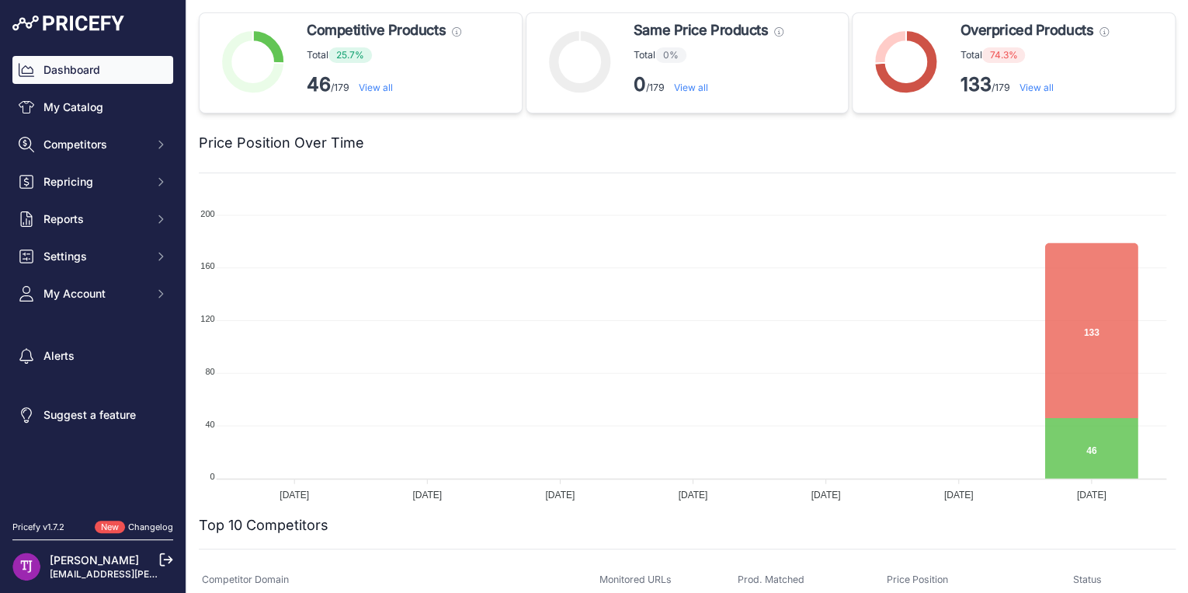
click at [106, 68] on link "Dashboard" at bounding box center [92, 70] width 161 height 28
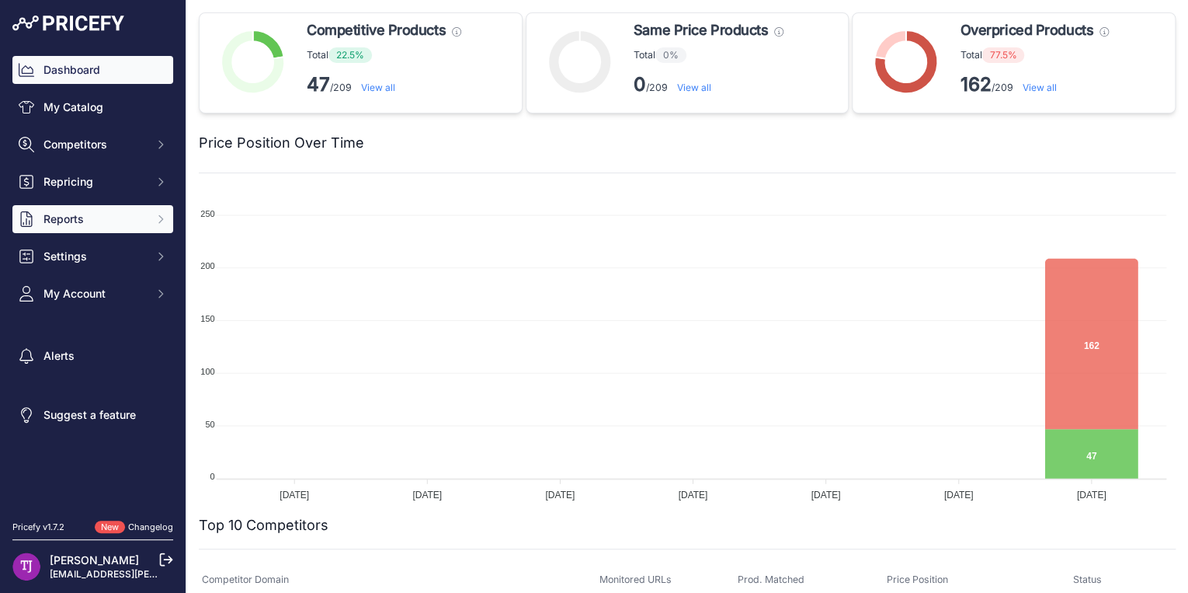
click at [93, 212] on span "Reports" at bounding box center [94, 219] width 102 height 16
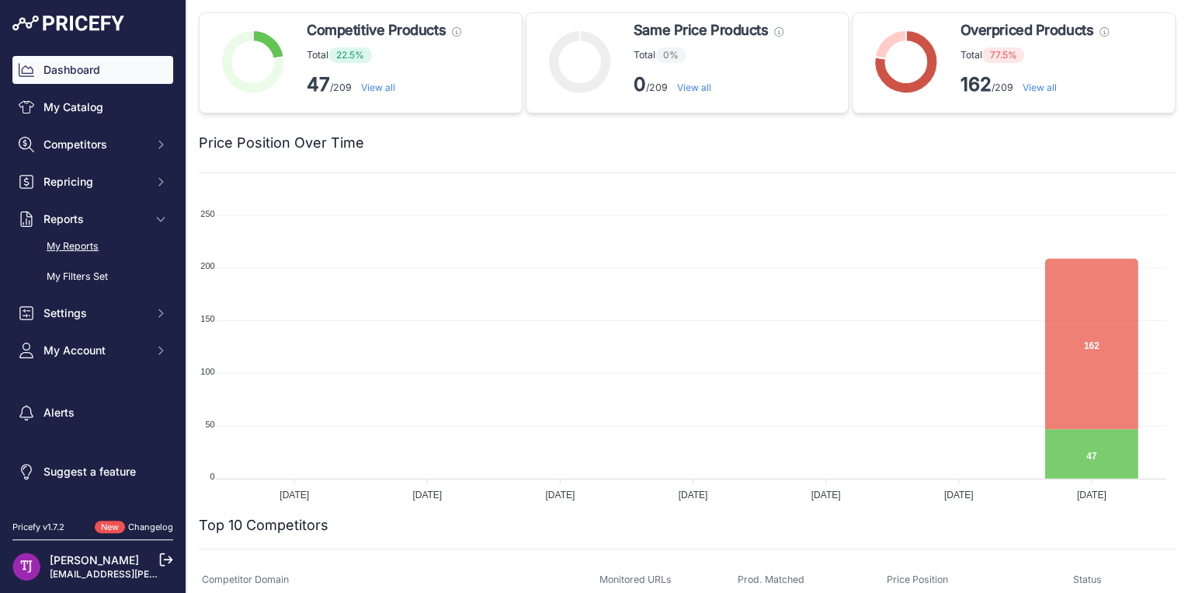
click at [96, 249] on link "My Reports" at bounding box center [92, 246] width 161 height 27
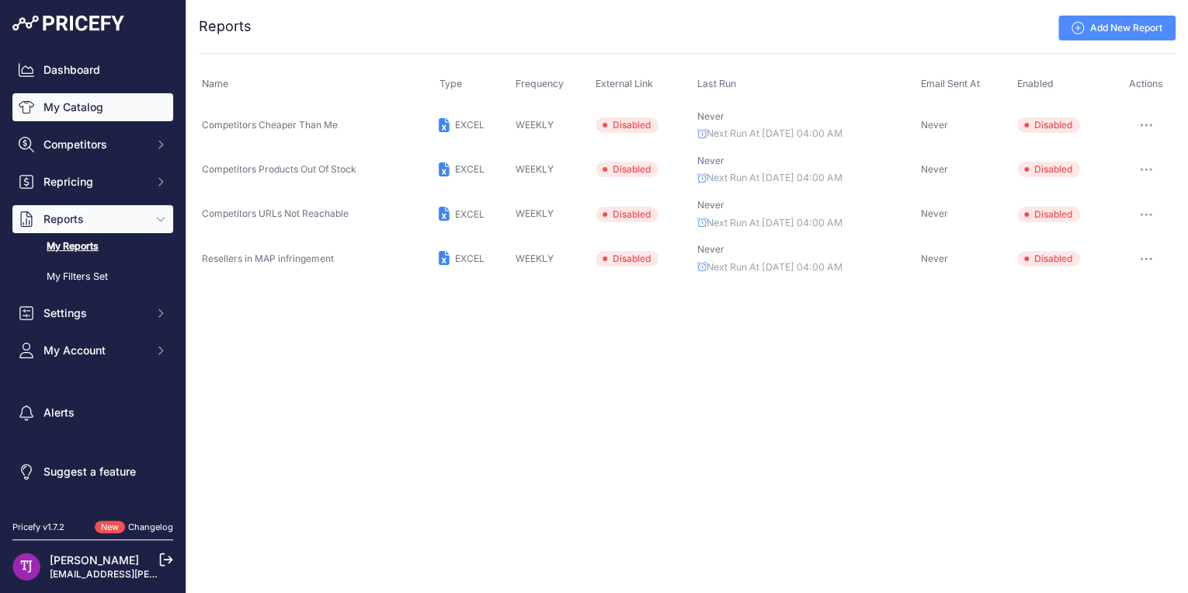
click at [75, 106] on link "My Catalog" at bounding box center [92, 107] width 161 height 28
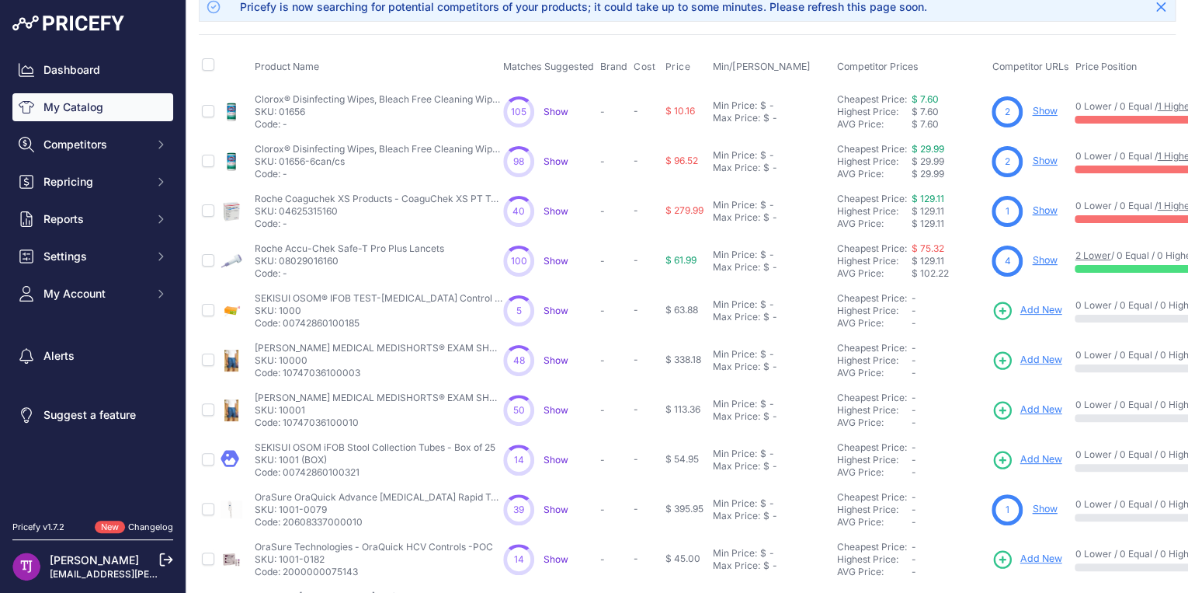
scroll to position [249, 0]
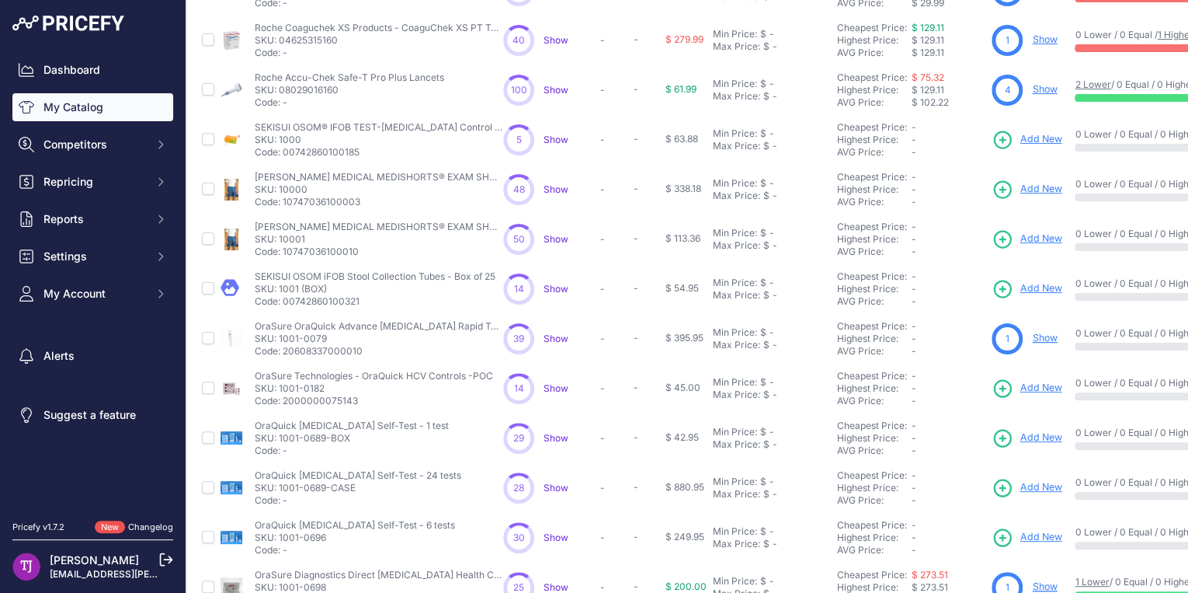
click at [554, 386] on span "Show" at bounding box center [556, 388] width 25 height 12
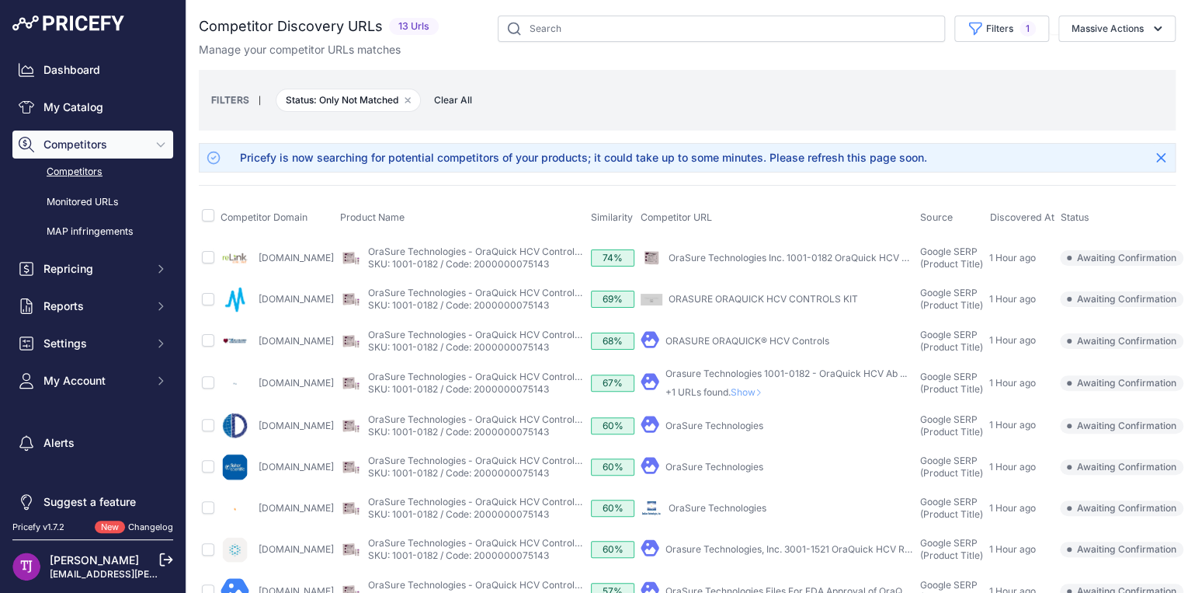
click at [775, 467] on td "​ Pricefy will replace the existing competitor's URL with the one you're matchi…" at bounding box center [778, 466] width 280 height 41
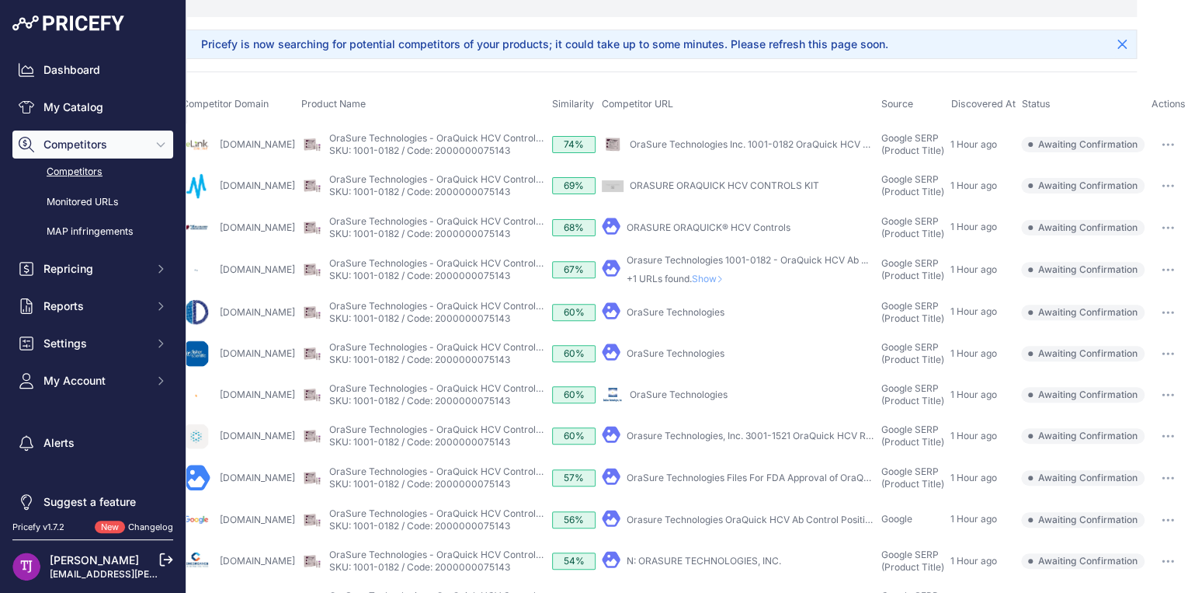
scroll to position [0, 89]
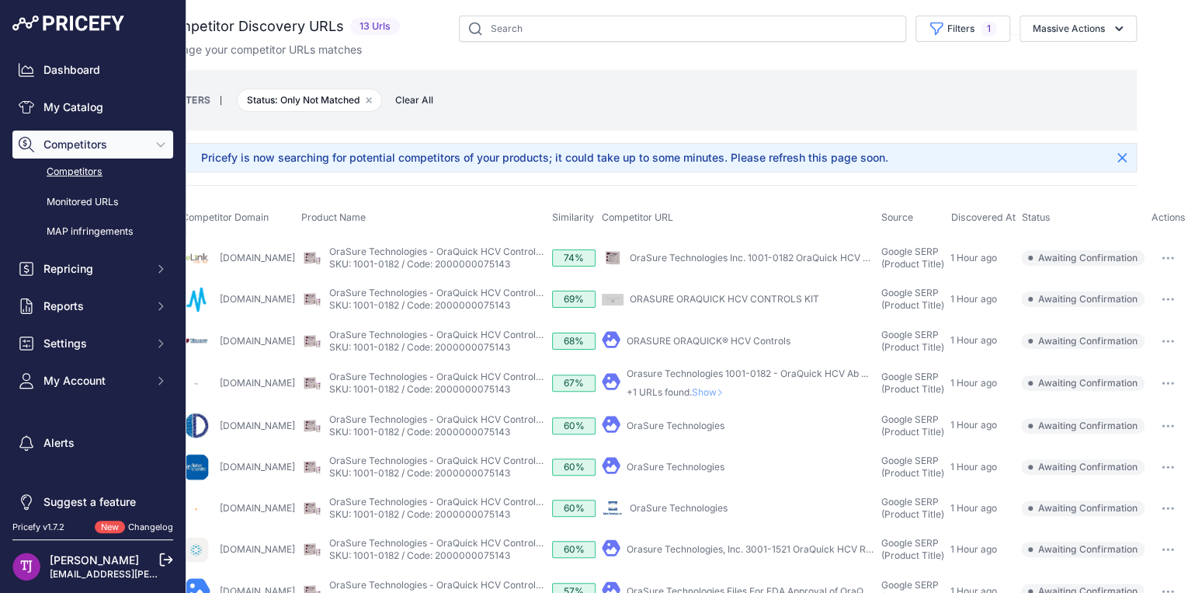
click at [1168, 257] on button "button" at bounding box center [1168, 258] width 31 height 22
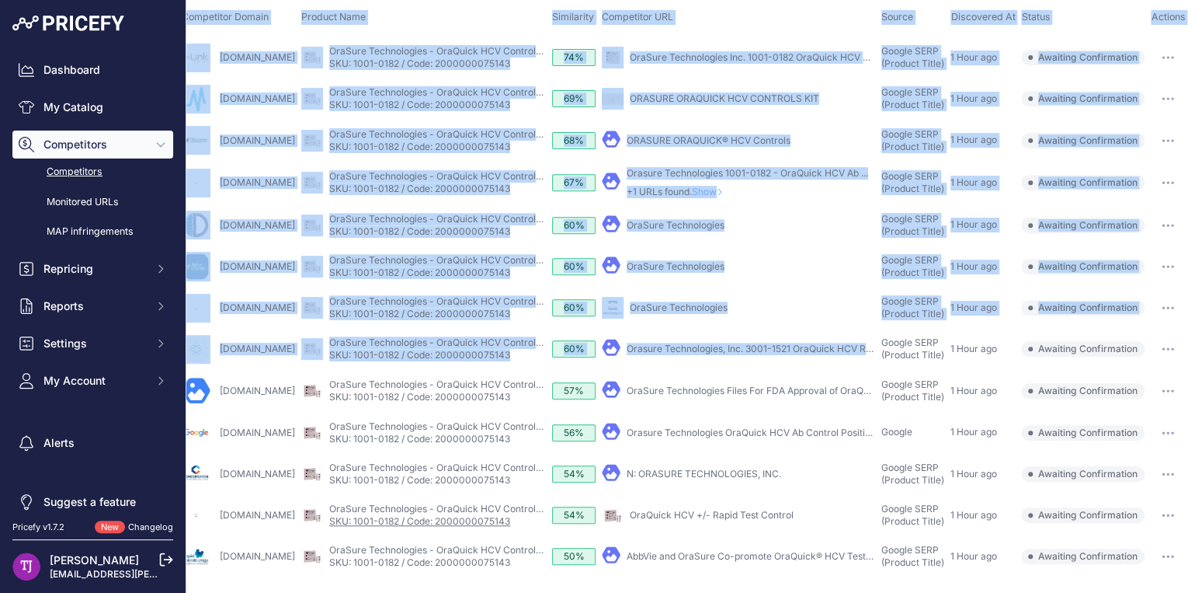
drag, startPoint x: 550, startPoint y: 581, endPoint x: 464, endPoint y: 579, distance: 86.2
click at [464, 579] on div "You are not connected to the internet. Competitor Discovery URLs" at bounding box center [648, 196] width 977 height 793
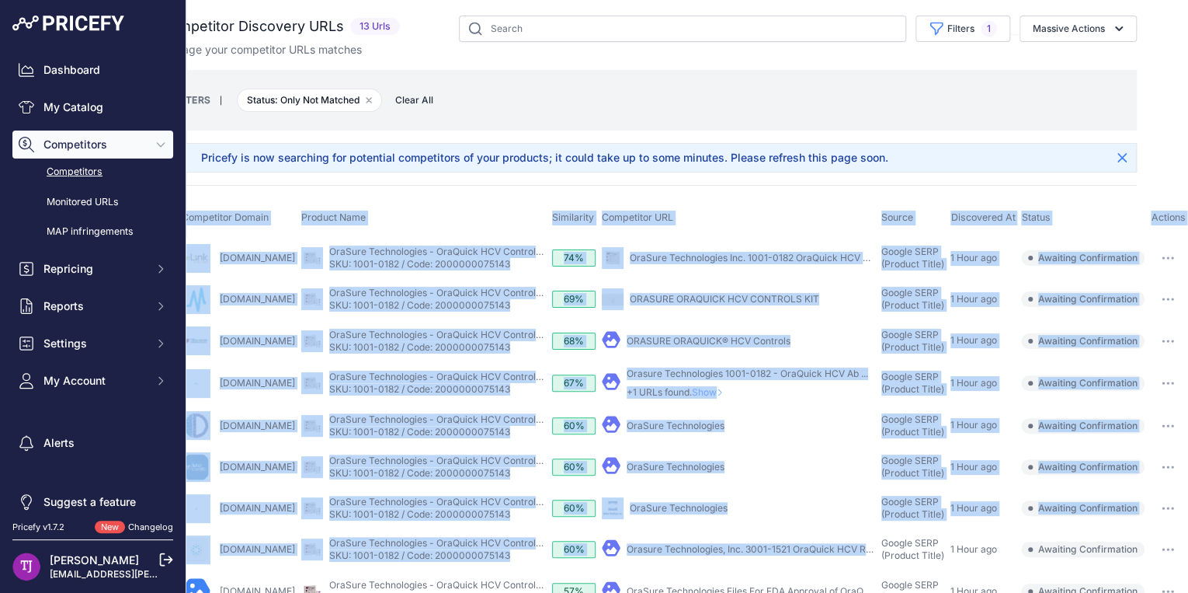
click at [713, 210] on th "Competitor URL" at bounding box center [739, 217] width 280 height 39
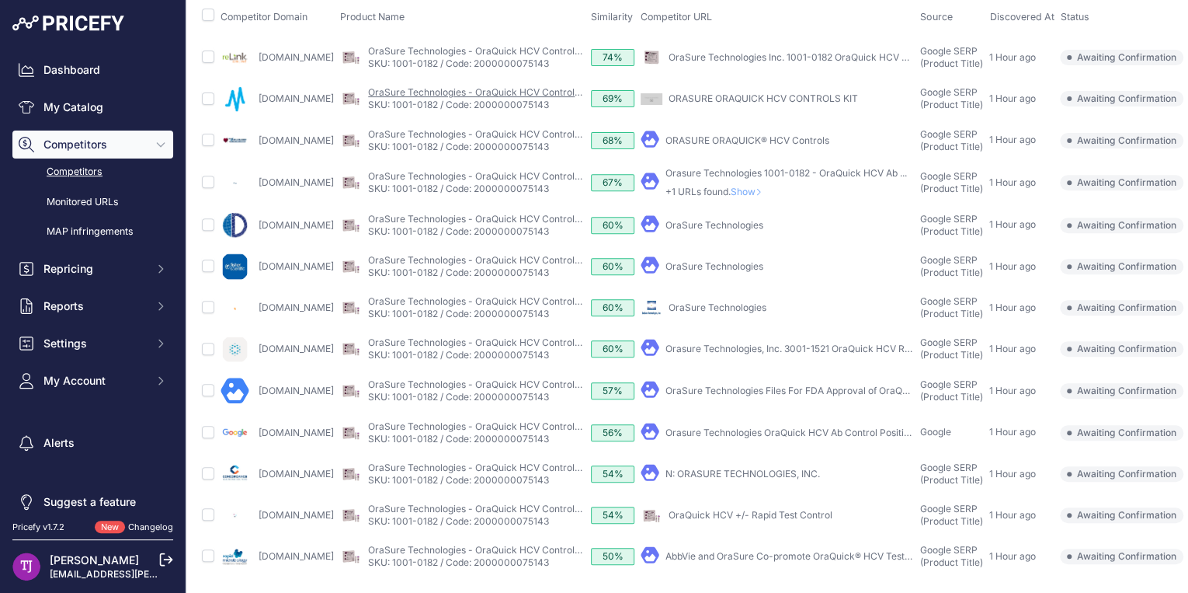
scroll to position [0, 0]
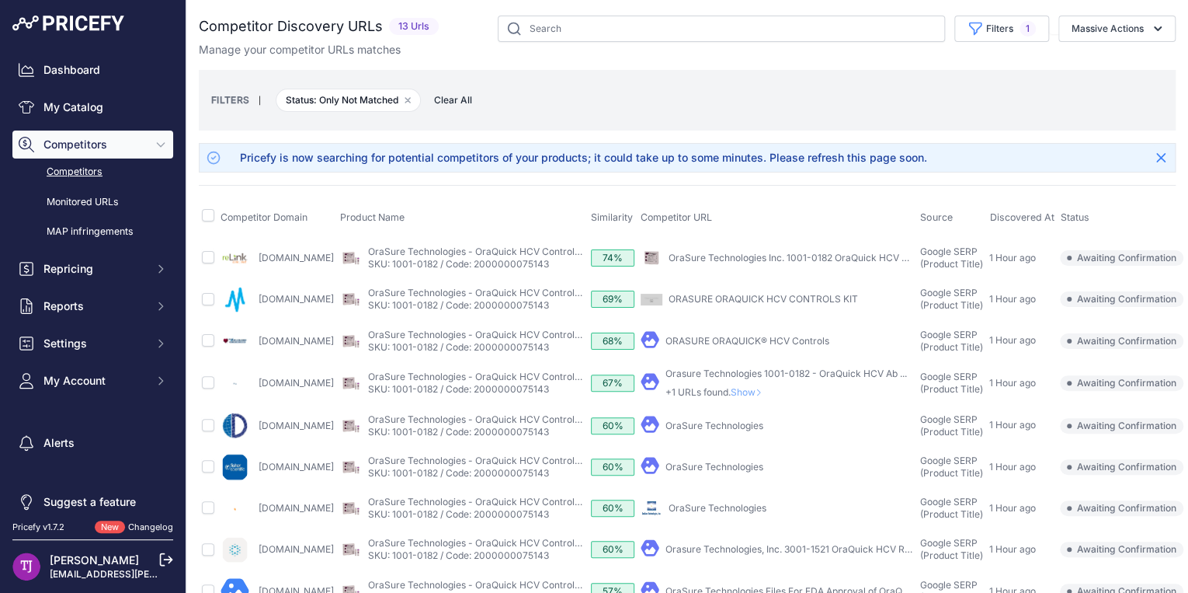
click at [93, 173] on link "Competitors" at bounding box center [92, 171] width 161 height 27
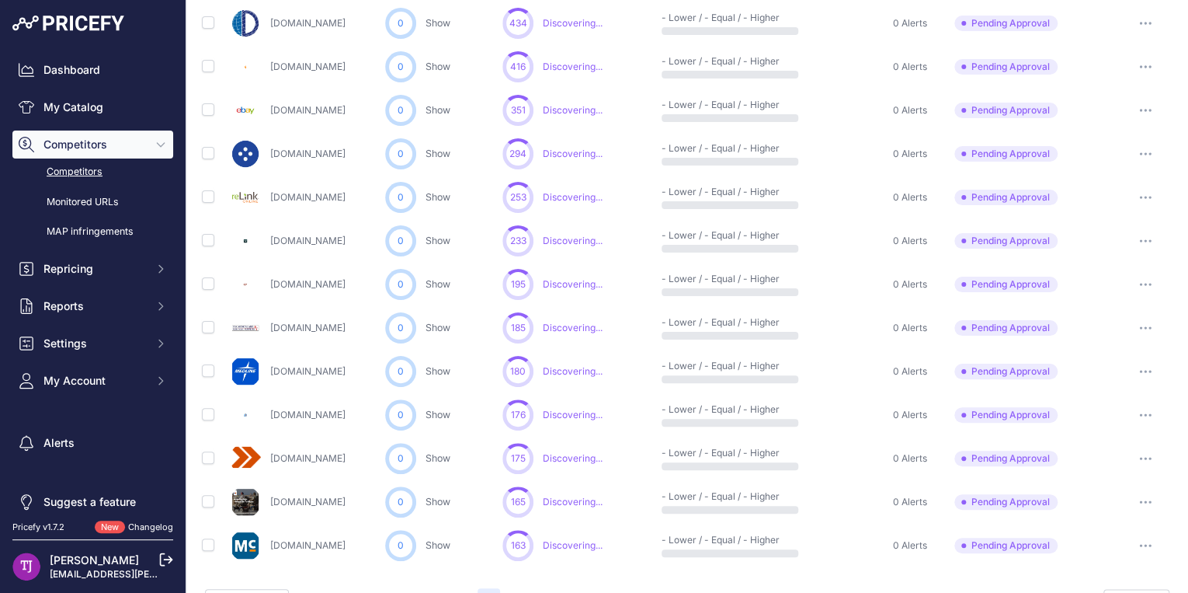
scroll to position [756, 0]
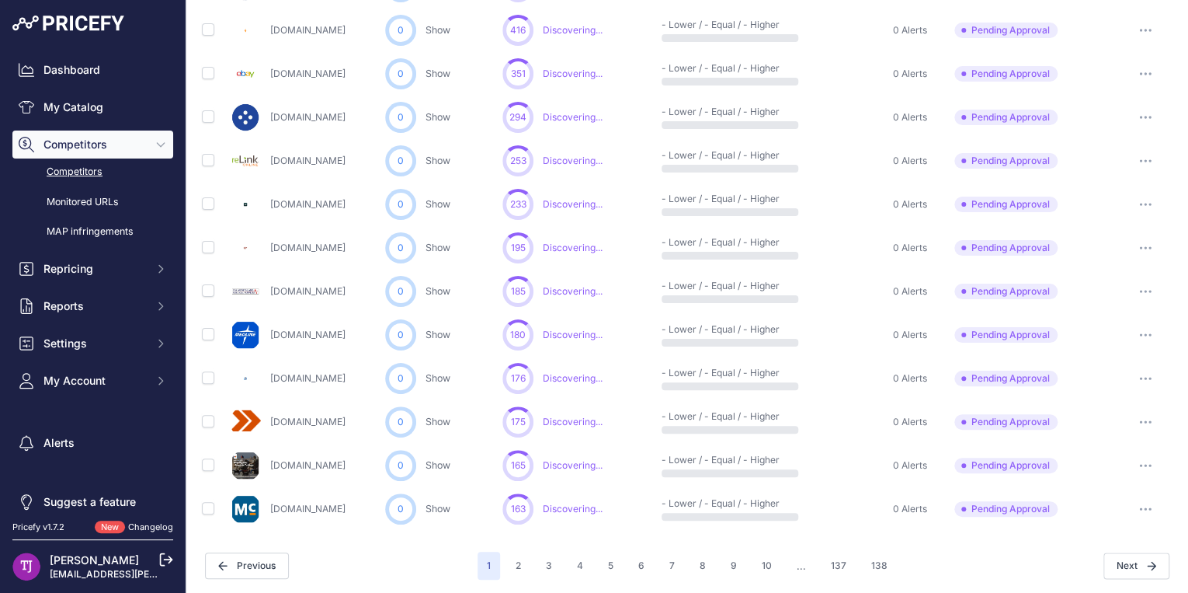
click at [1140, 503] on button "button" at bounding box center [1145, 509] width 31 height 22
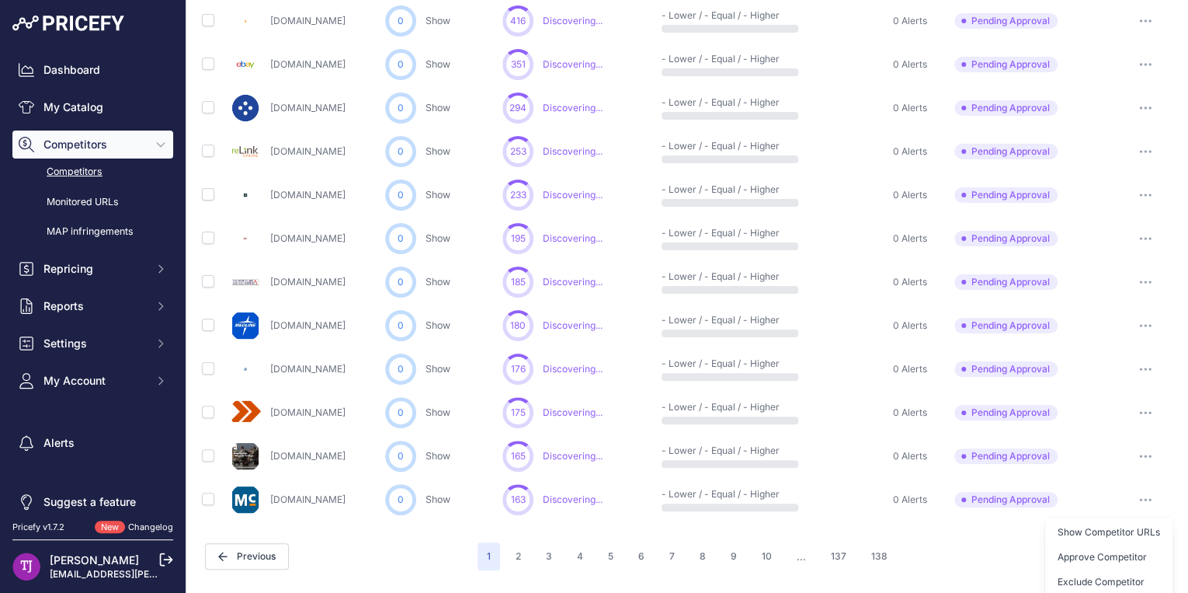
scroll to position [768, 0]
click at [1101, 553] on button "Approve Competitor" at bounding box center [1108, 554] width 127 height 25
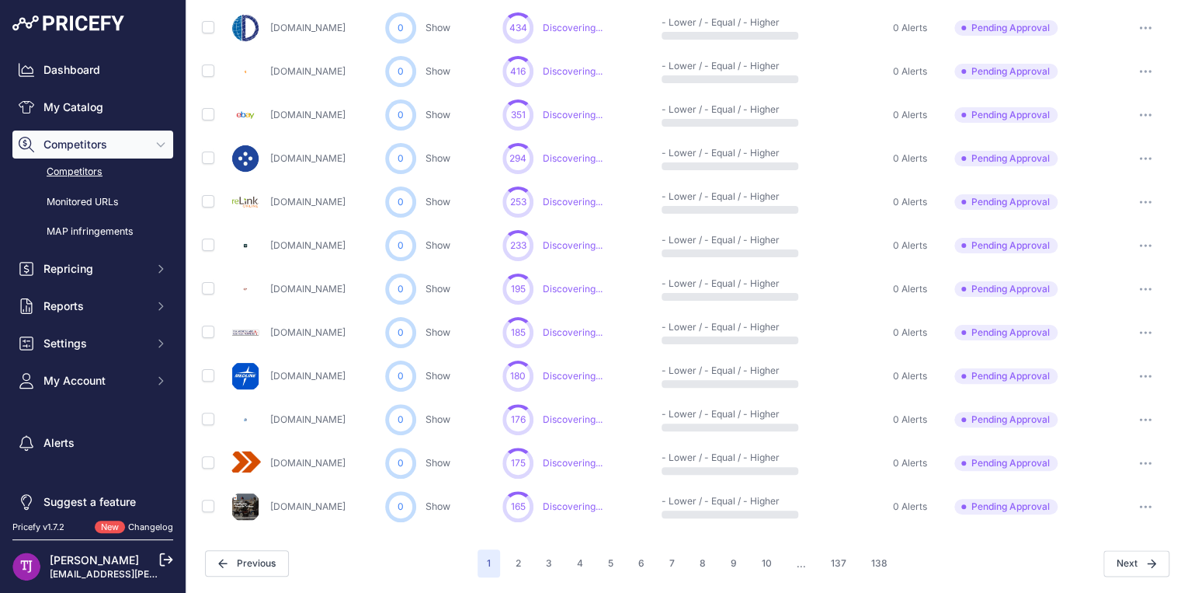
scroll to position [756, 0]
click at [1139, 377] on icon "button" at bounding box center [1145, 378] width 12 height 3
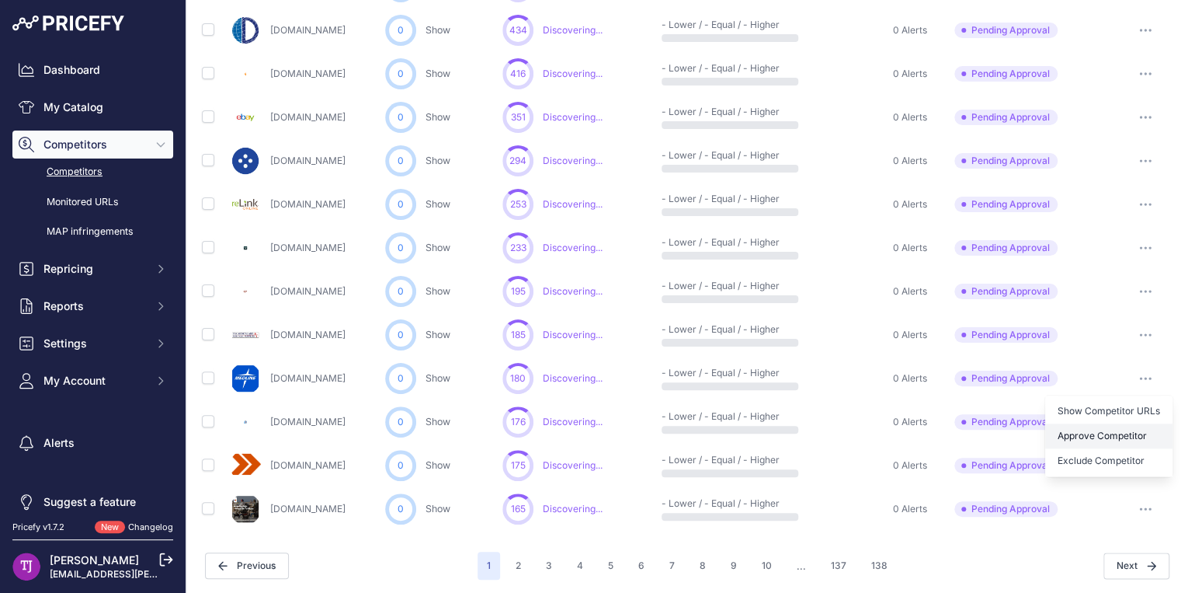
click at [1104, 431] on button "Approve Competitor" at bounding box center [1108, 435] width 127 height 25
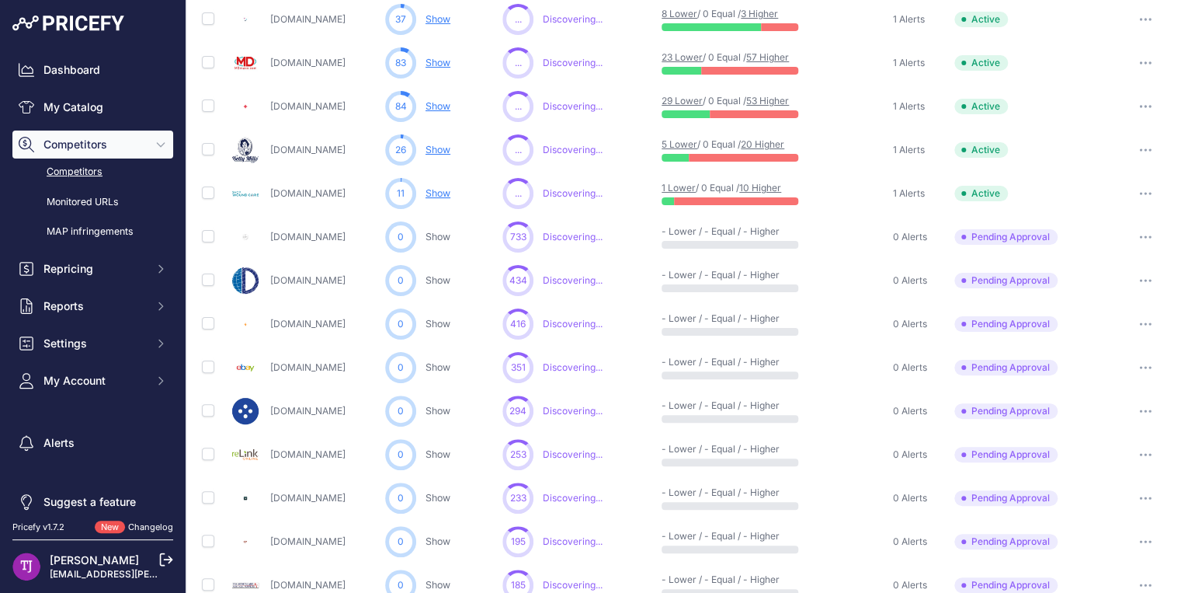
scroll to position [466, 0]
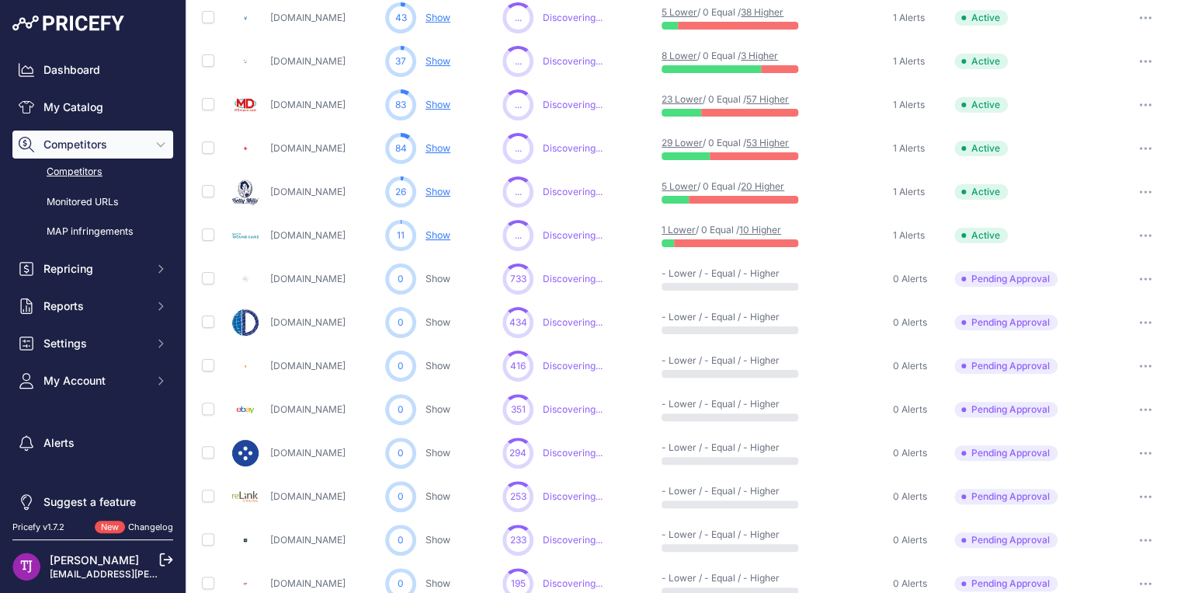
click at [1133, 276] on button "button" at bounding box center [1145, 279] width 31 height 22
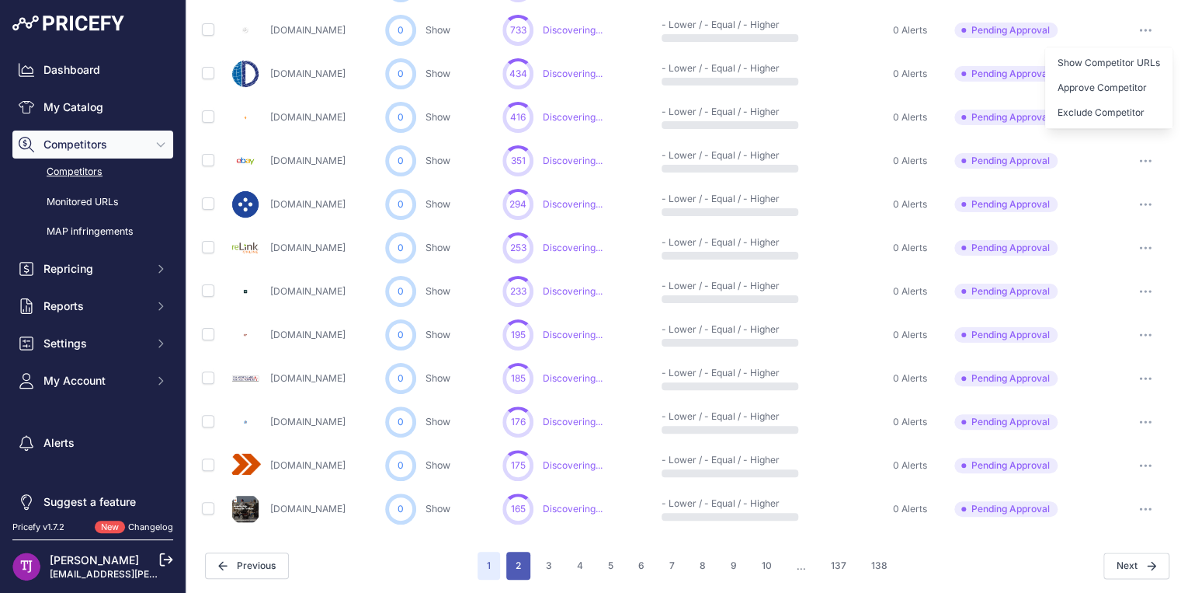
click at [516, 562] on button "2" at bounding box center [518, 565] width 24 height 28
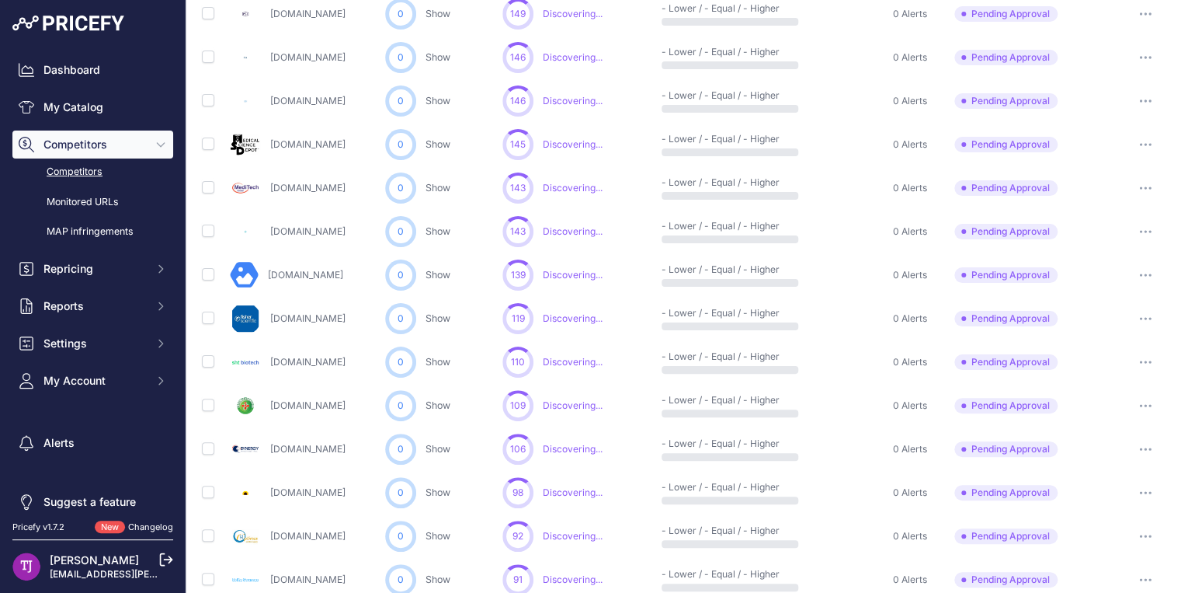
scroll to position [133, 0]
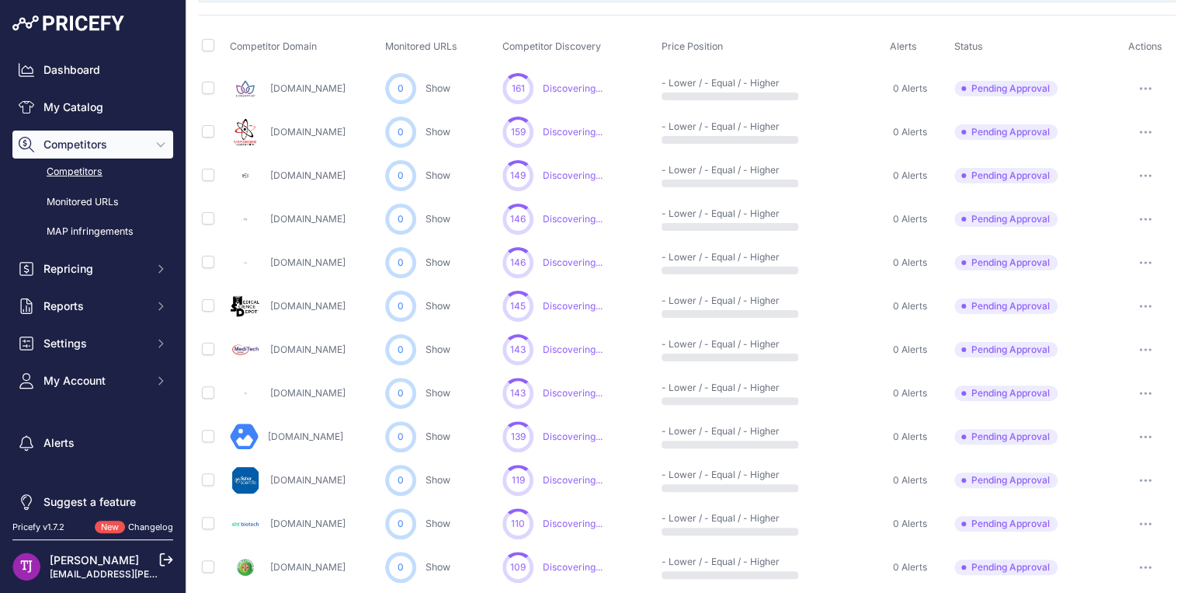
click at [1149, 262] on icon "button" at bounding box center [1150, 263] width 2 height 2
click at [1111, 319] on button "Approve Competitor" at bounding box center [1108, 320] width 127 height 25
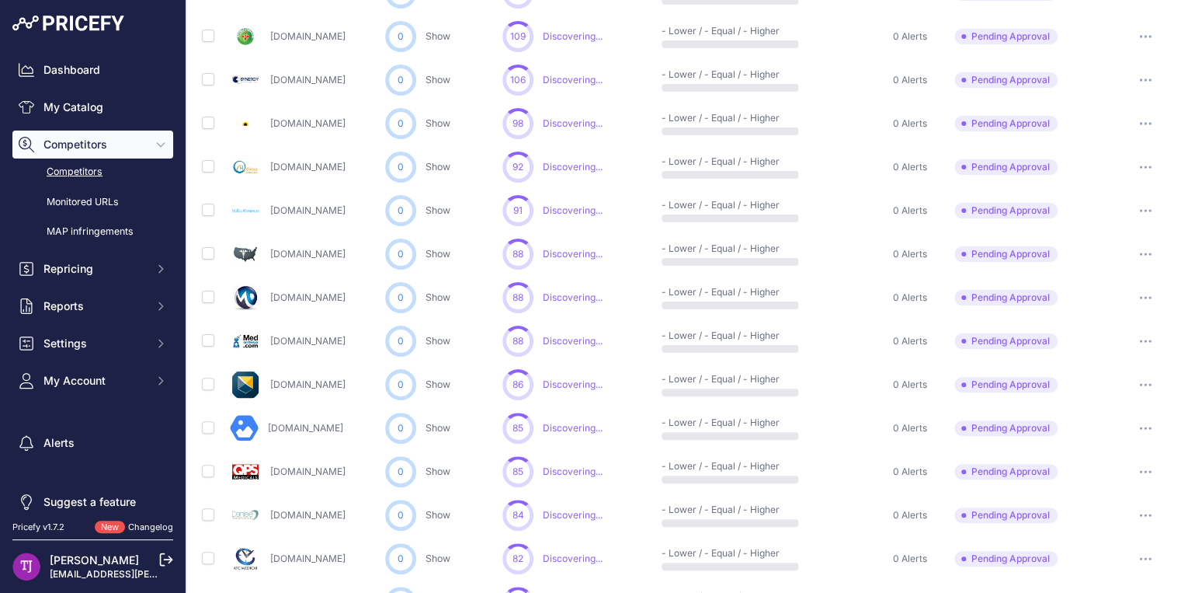
scroll to position [715, 0]
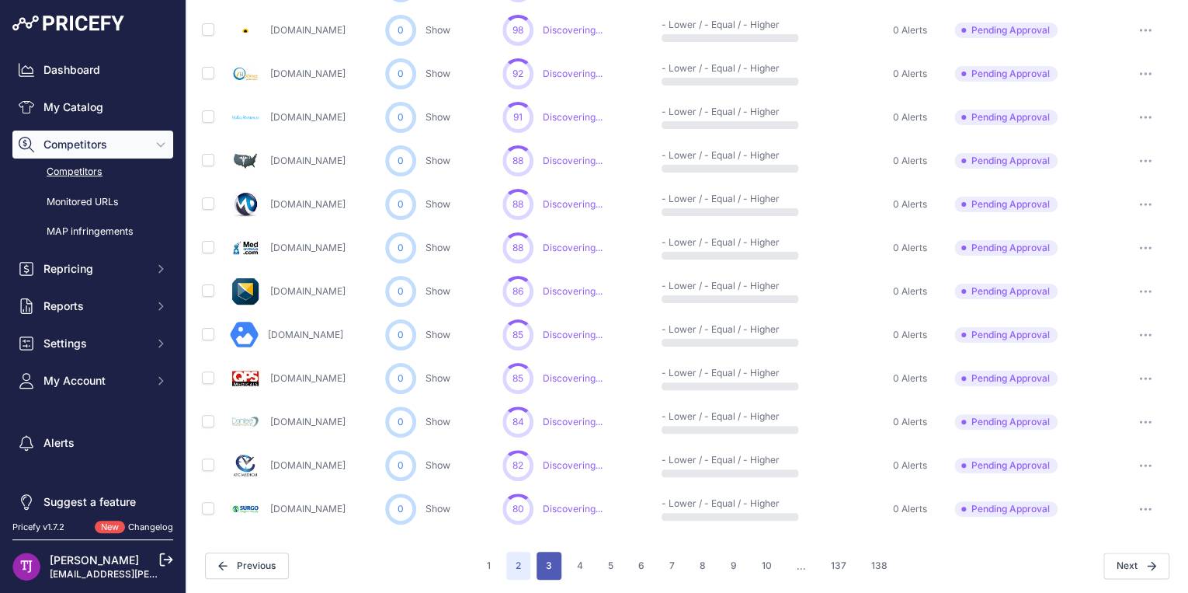
click at [537, 556] on button "3" at bounding box center [549, 565] width 25 height 28
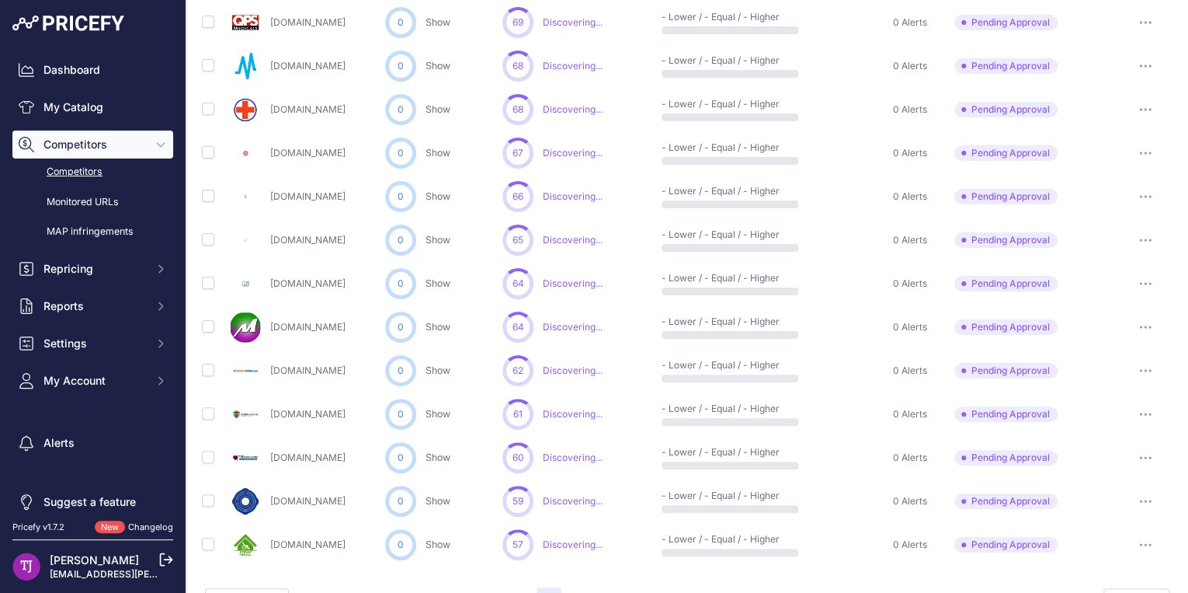
scroll to position [756, 0]
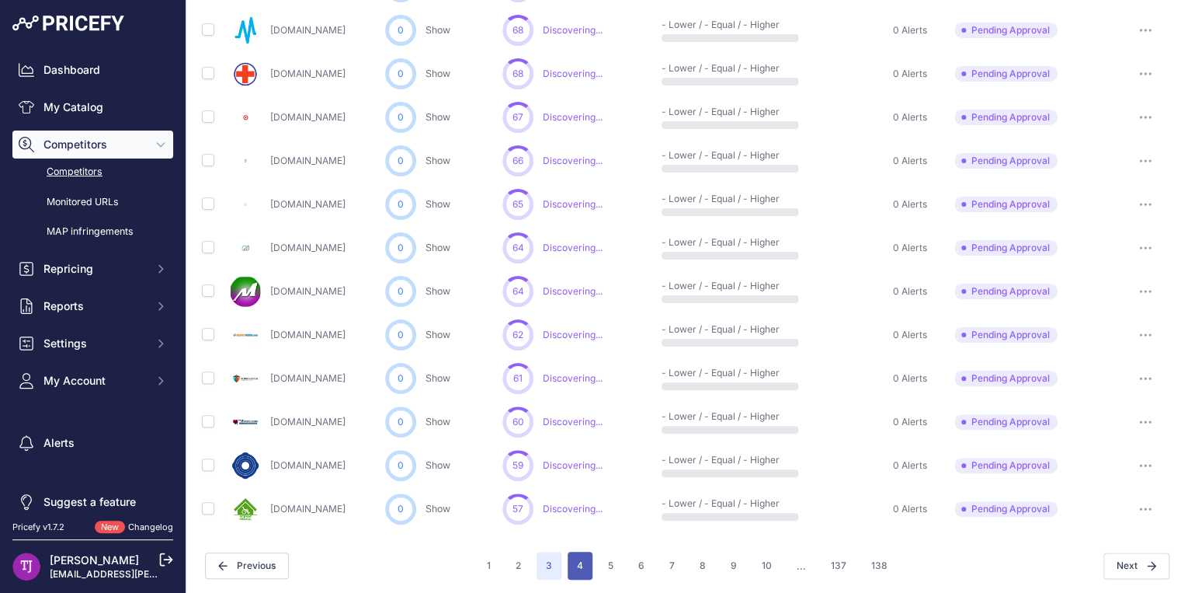
click at [581, 575] on button "4" at bounding box center [580, 565] width 25 height 28
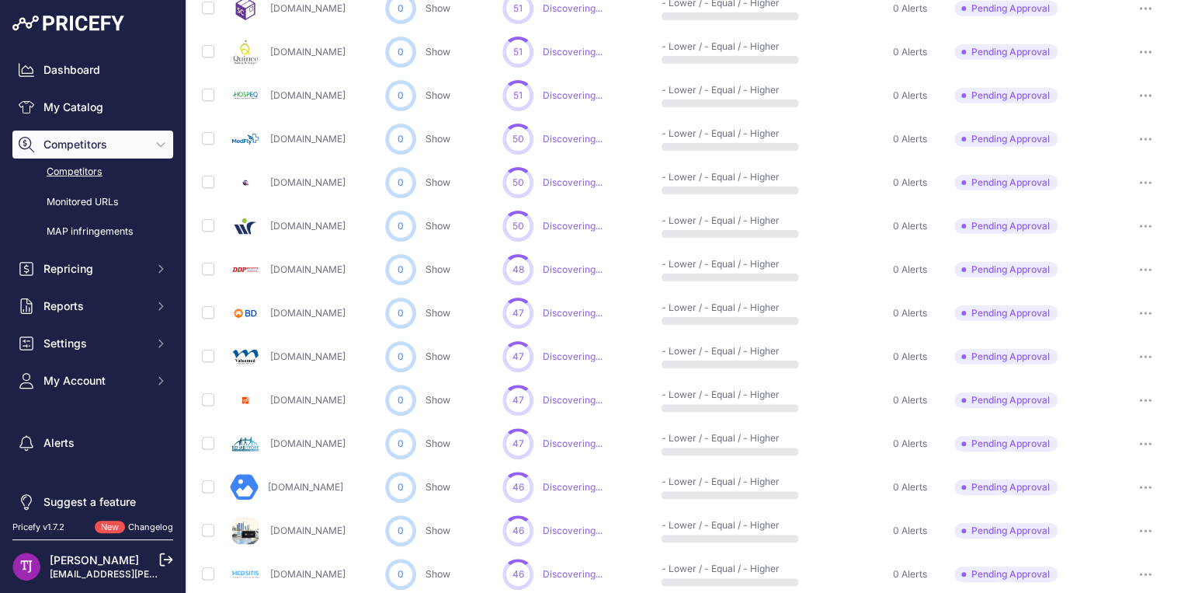
scroll to position [756, 0]
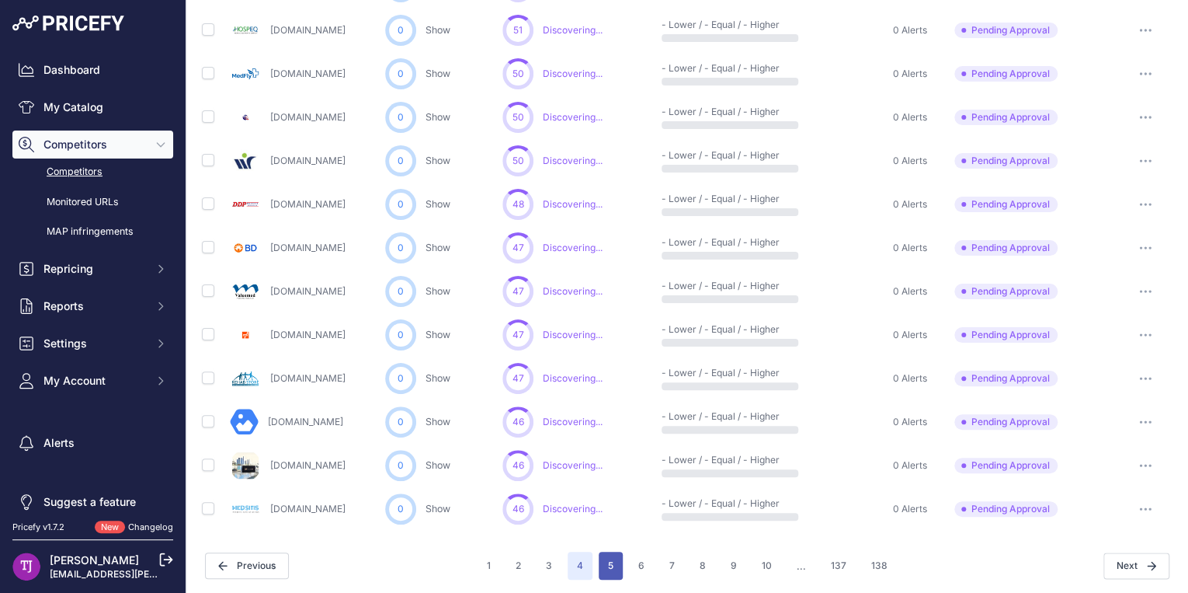
click at [607, 572] on button "5" at bounding box center [611, 565] width 24 height 28
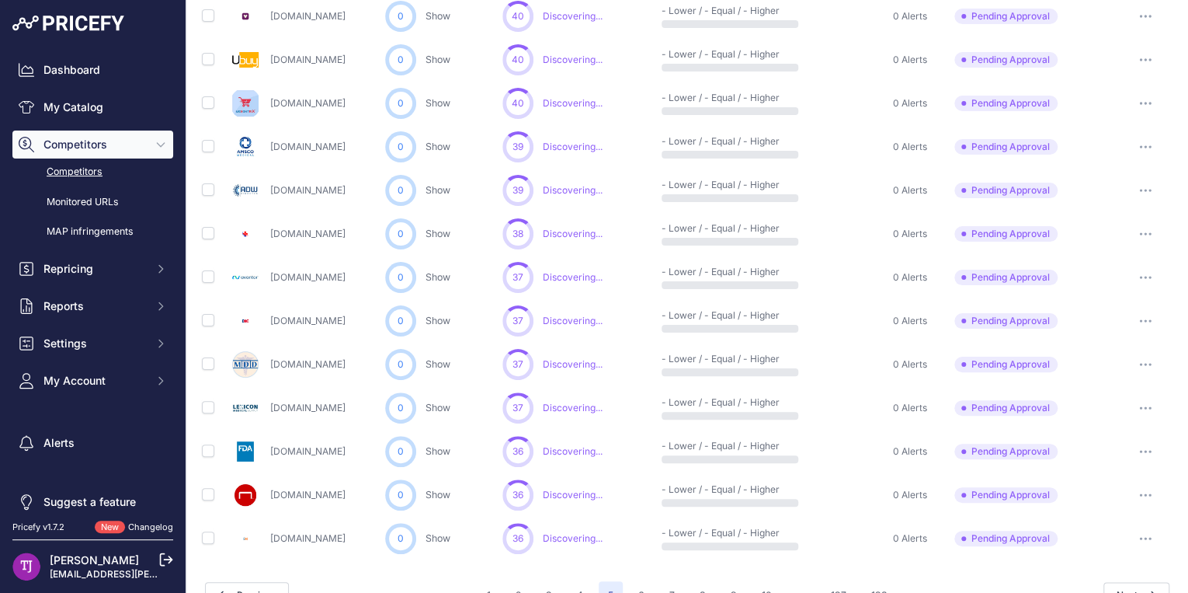
scroll to position [756, 0]
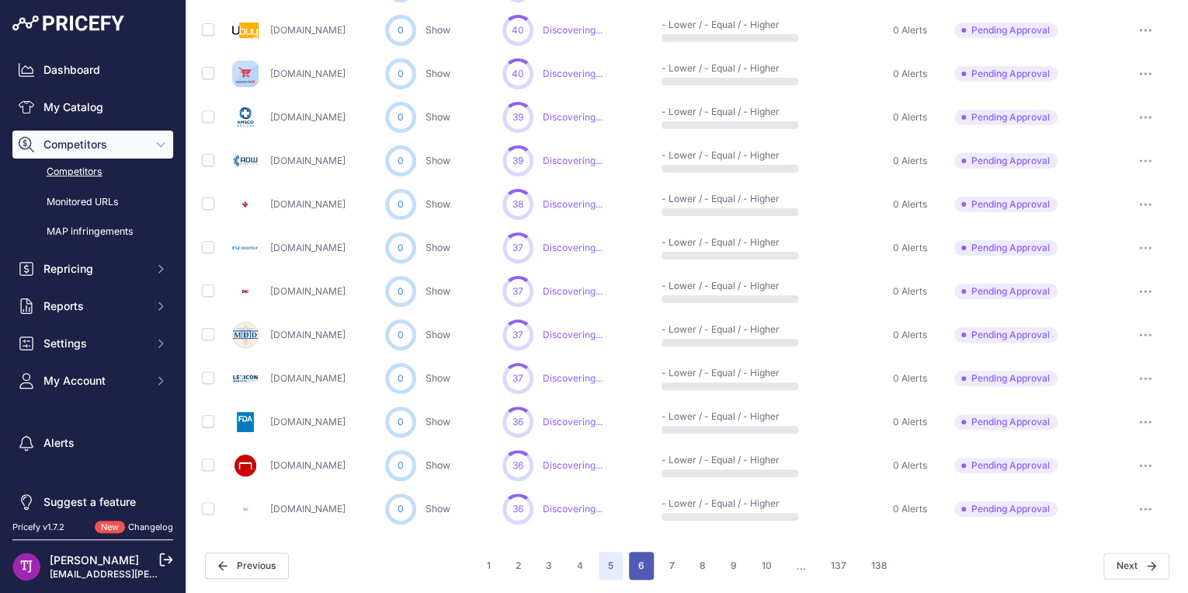
click at [635, 554] on button "6" at bounding box center [641, 565] width 25 height 28
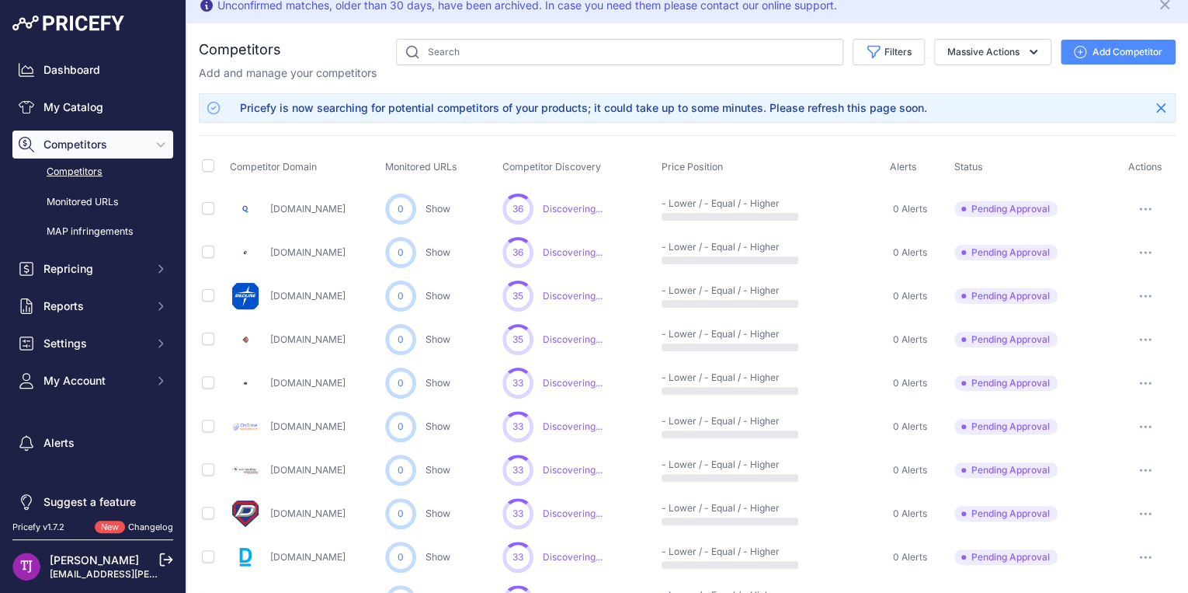
scroll to position [11, 0]
click at [1139, 296] on icon "button" at bounding box center [1145, 297] width 12 height 3
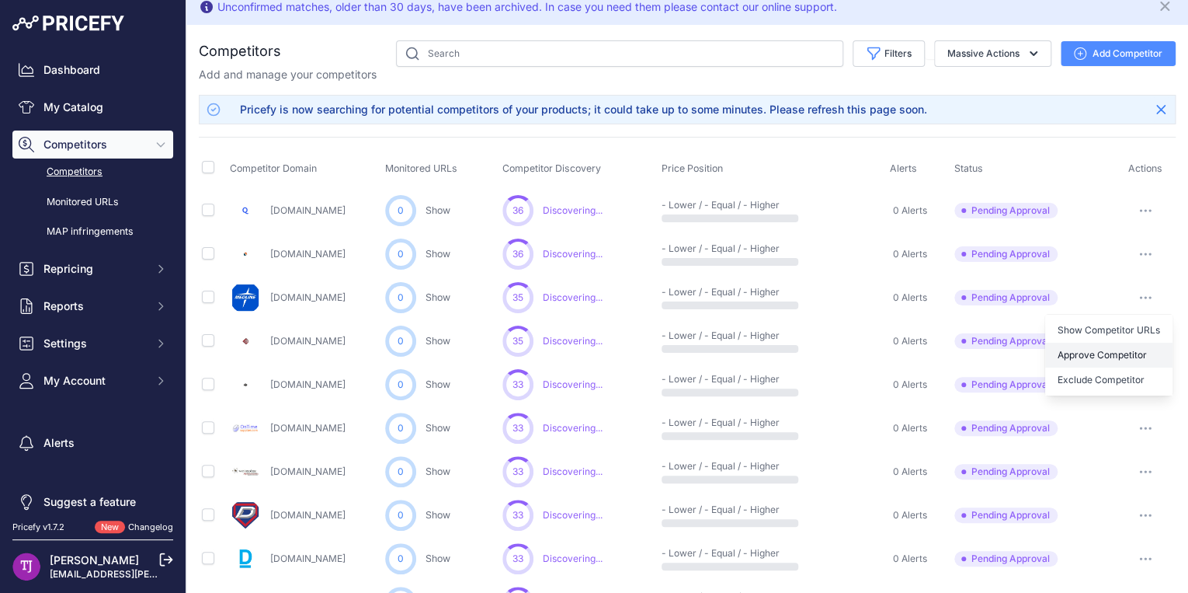
click at [1100, 346] on button "Approve Competitor" at bounding box center [1108, 355] width 127 height 25
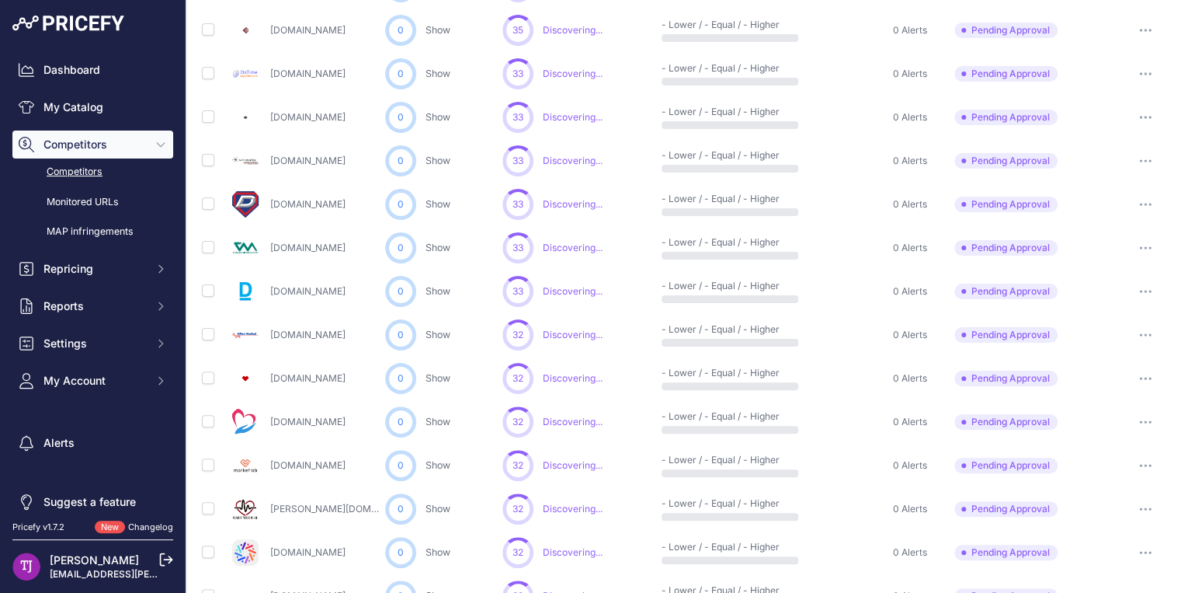
scroll to position [0, 0]
